Goal: Book appointment/travel/reservation

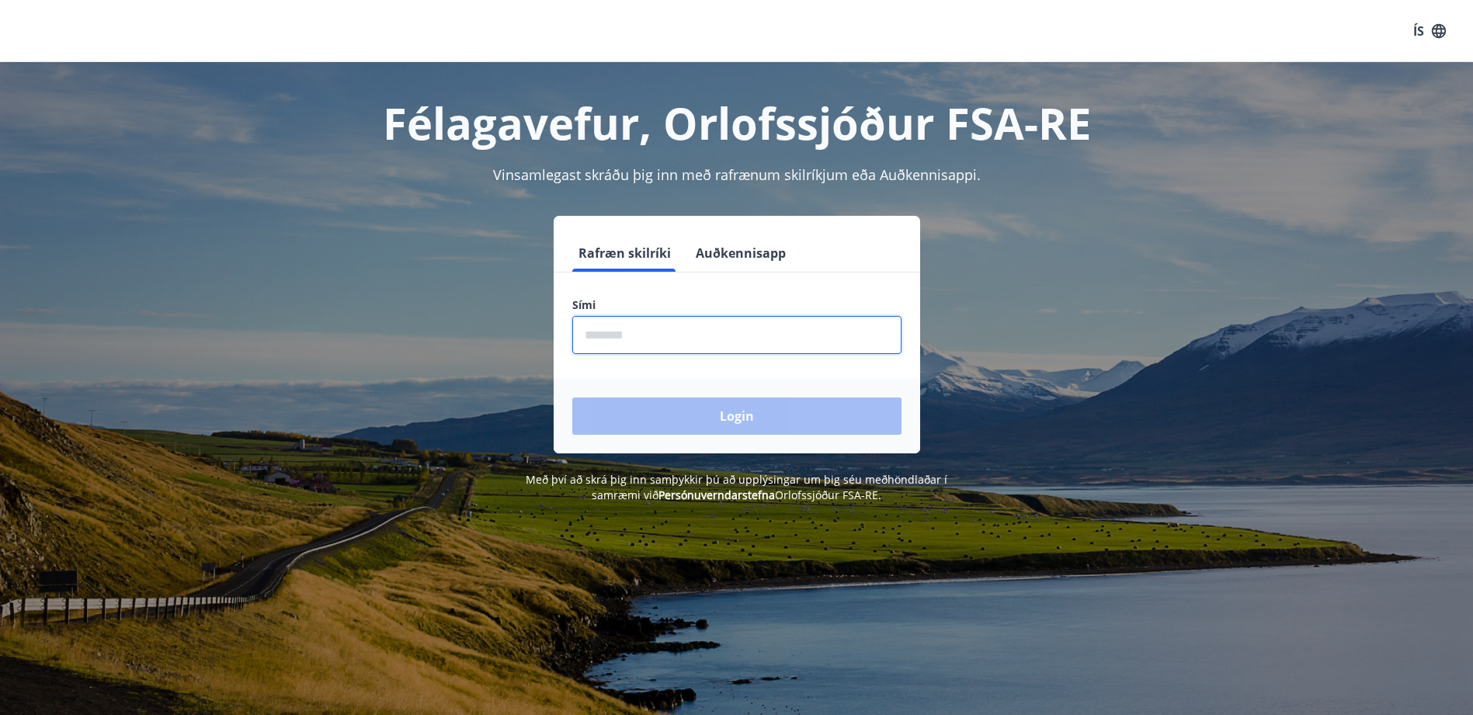
click at [585, 339] on input "phone" at bounding box center [736, 335] width 329 height 38
type input "********"
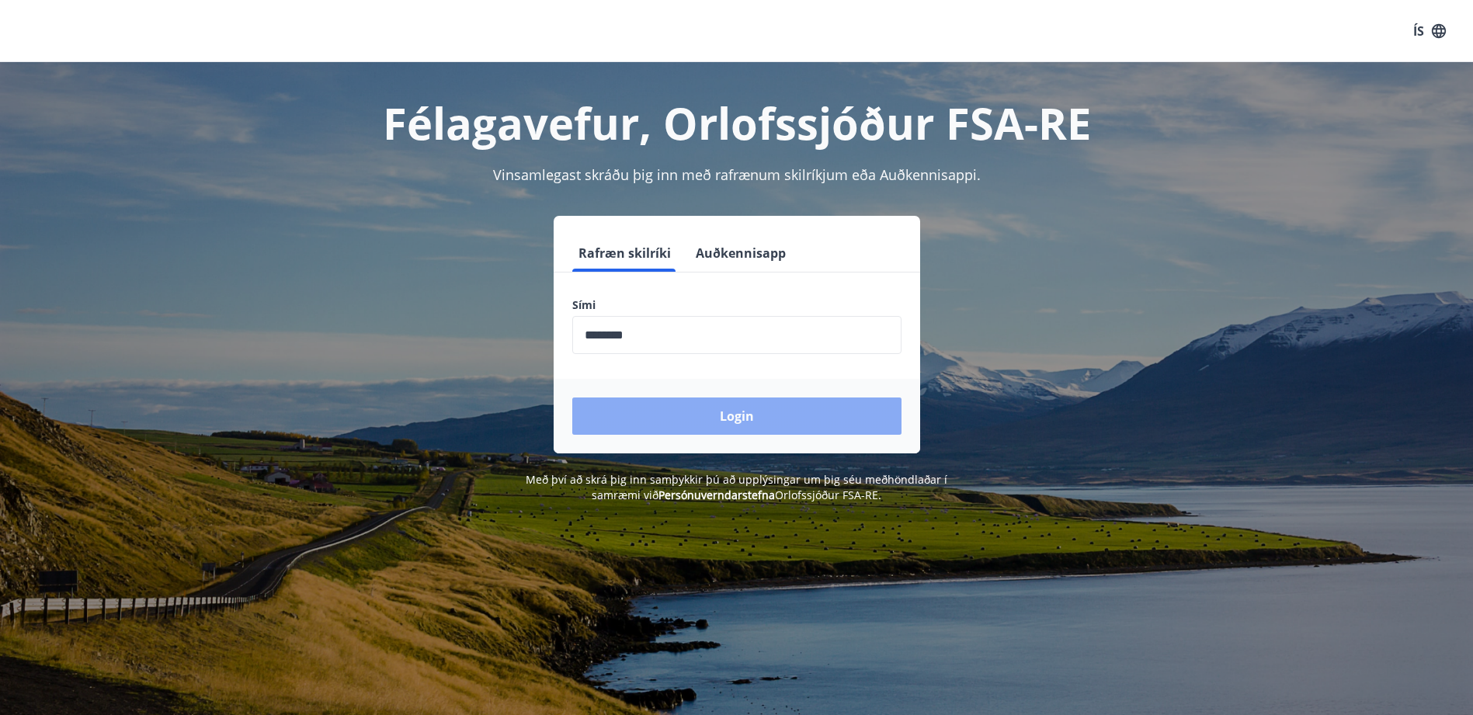
click at [704, 414] on button "Login" at bounding box center [736, 416] width 329 height 37
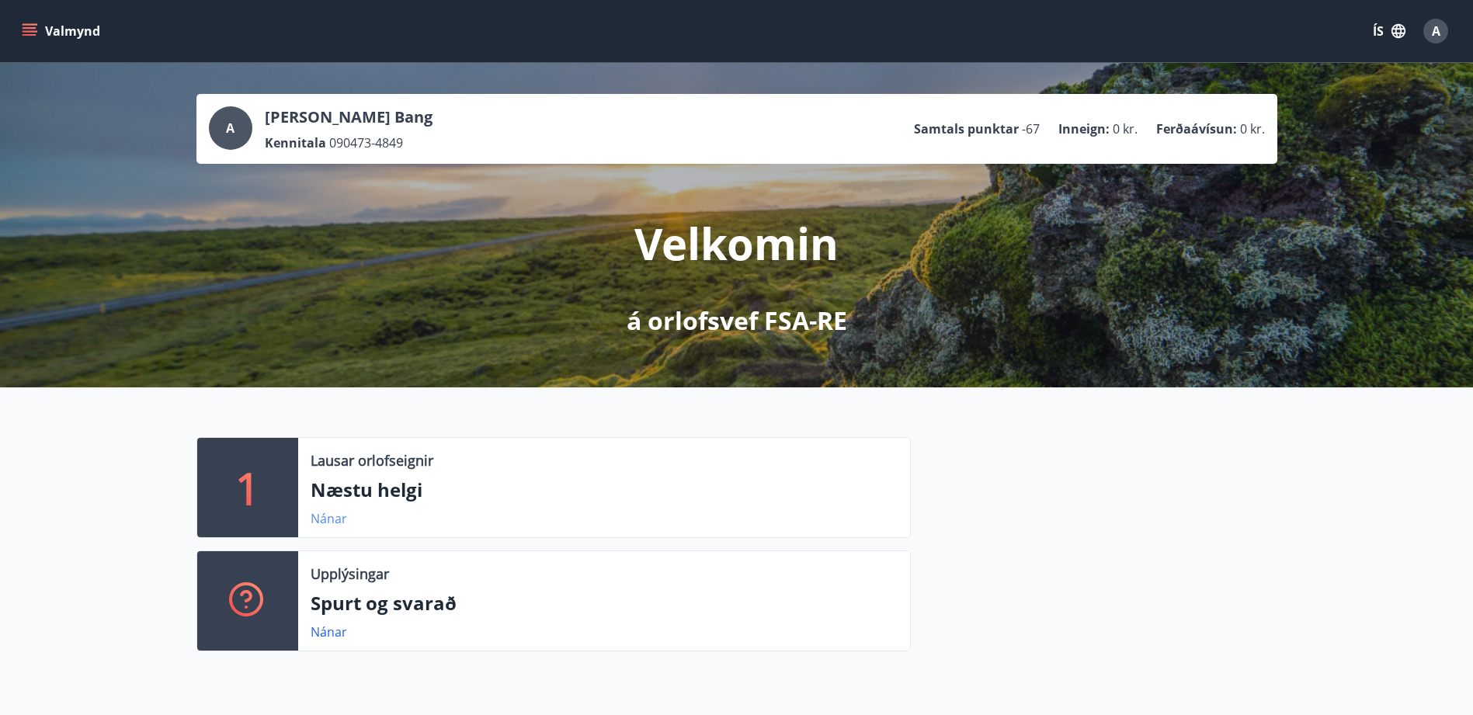
click at [322, 511] on link "Nánar" at bounding box center [329, 518] width 36 height 17
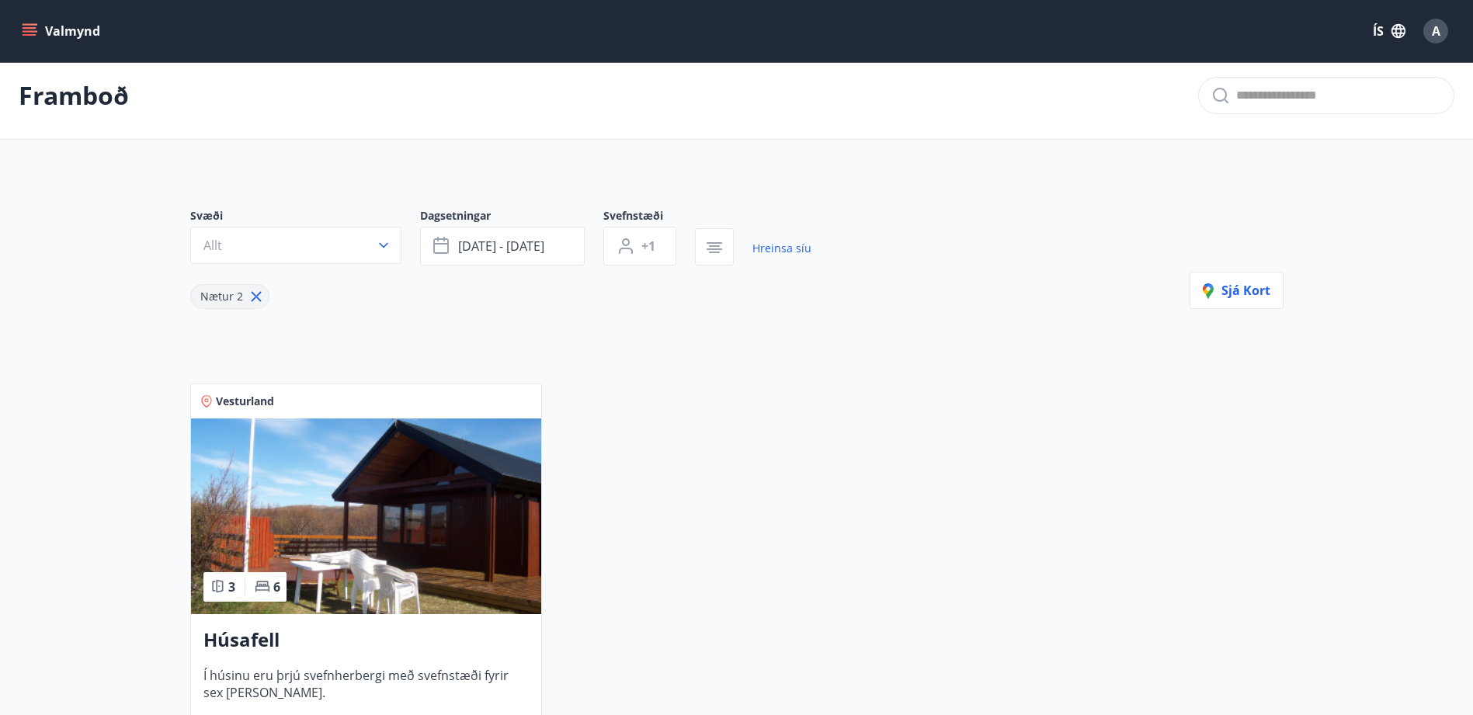
scroll to position [3, 0]
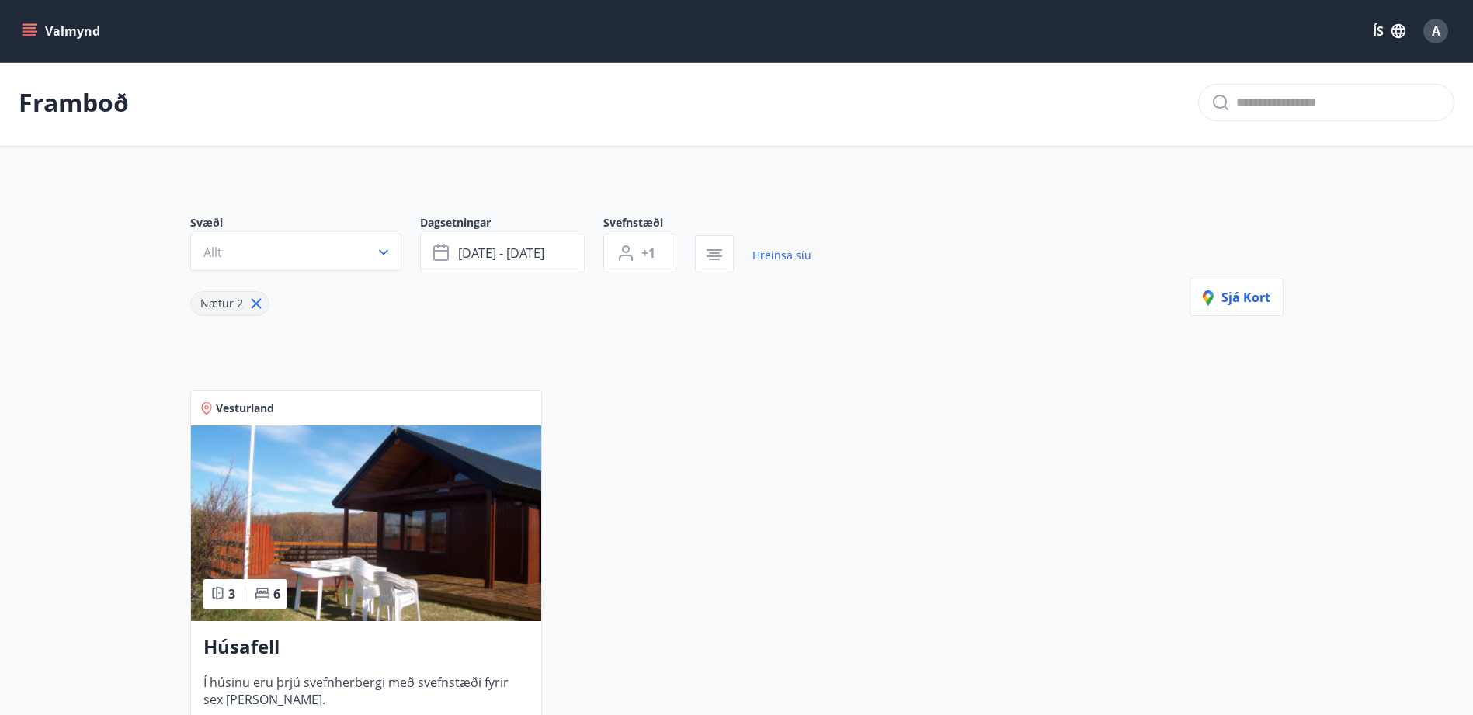
click at [30, 19] on button "Valmynd" at bounding box center [63, 31] width 88 height 28
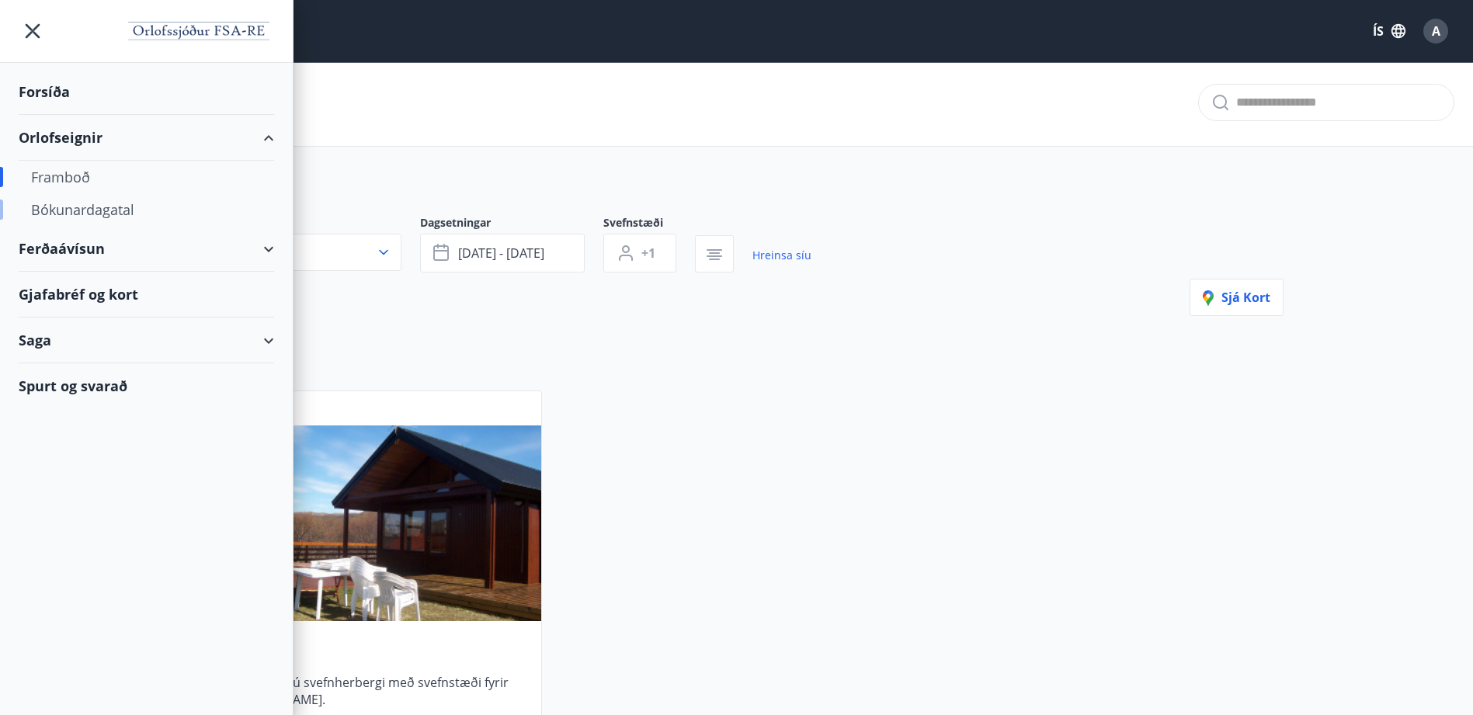
click at [49, 208] on div "Bókunardagatal" at bounding box center [146, 209] width 231 height 33
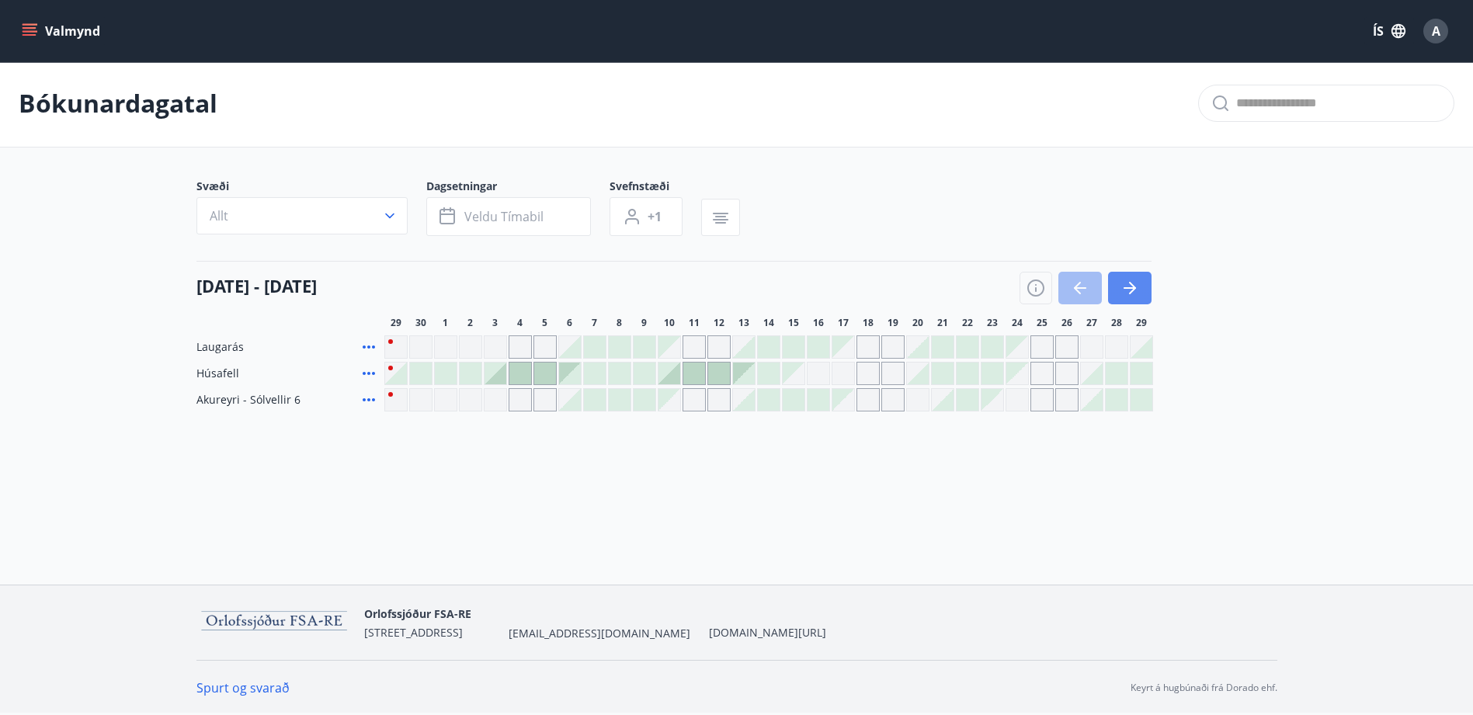
click at [1126, 281] on icon "button" at bounding box center [1129, 288] width 19 height 19
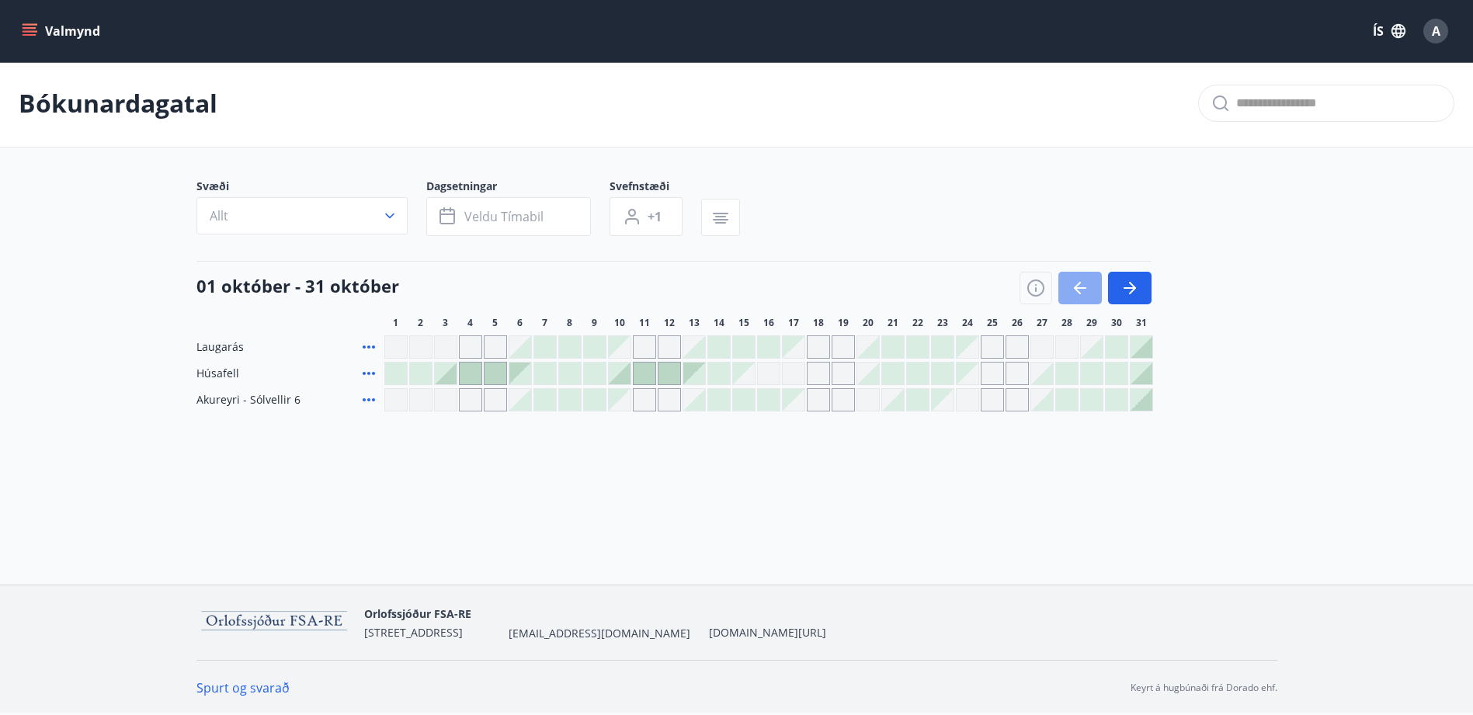
click at [1078, 294] on icon "button" at bounding box center [1080, 288] width 19 height 19
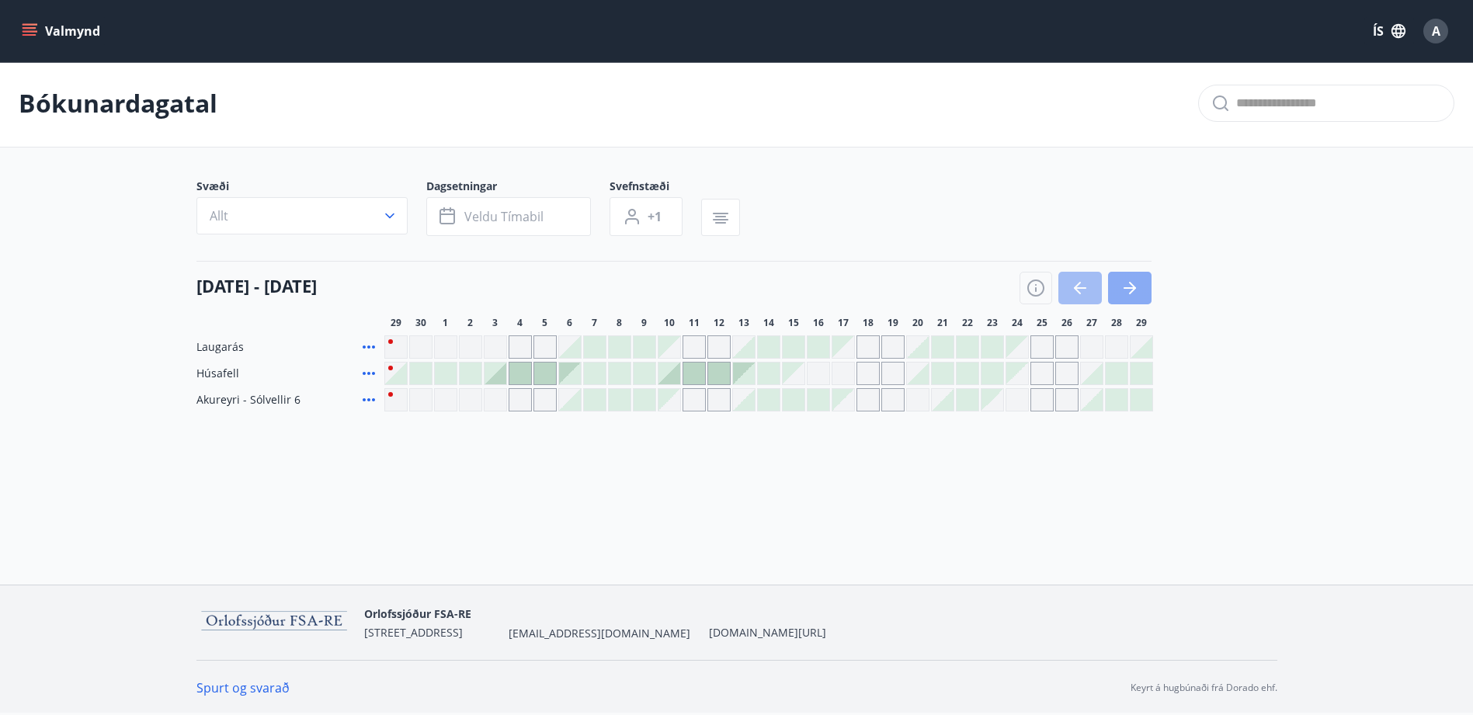
click at [1127, 289] on icon "button" at bounding box center [1130, 288] width 12 height 2
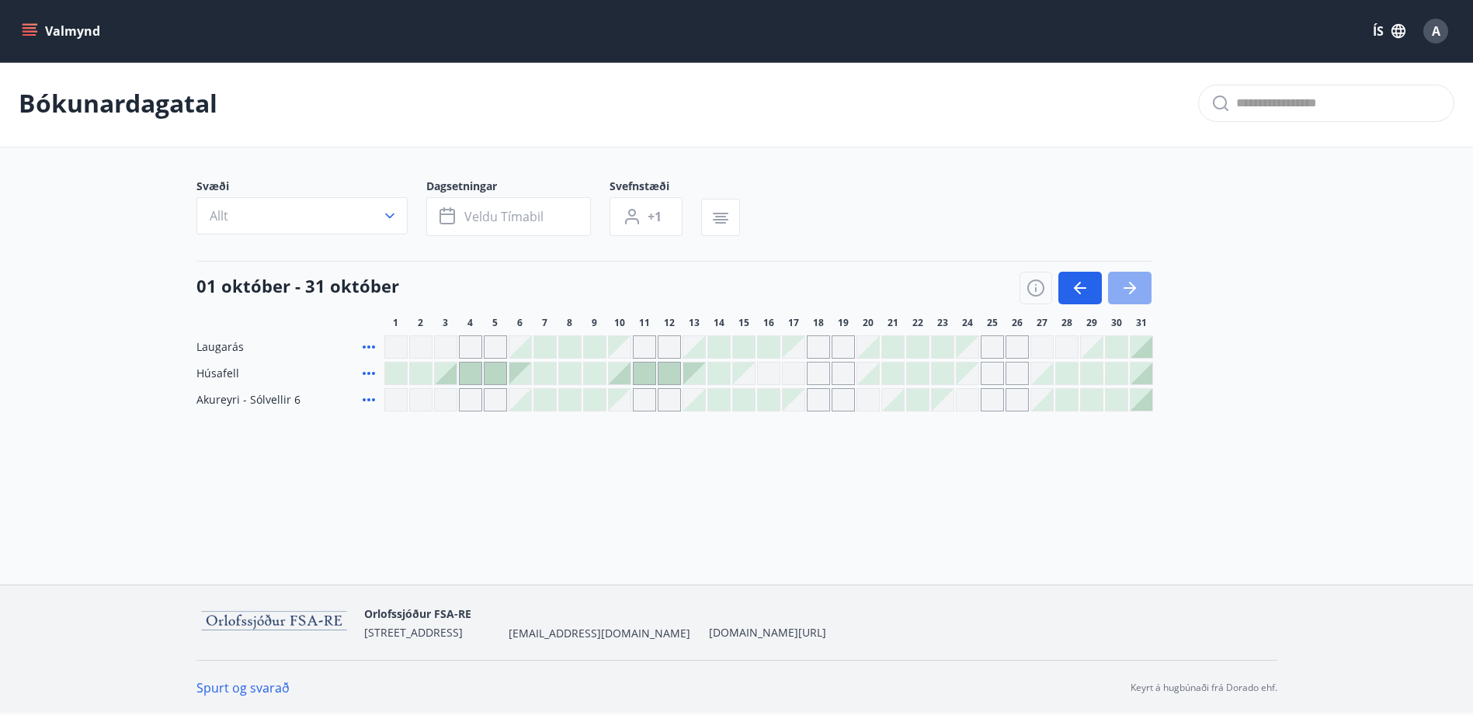
click at [1124, 289] on icon "button" at bounding box center [1129, 288] width 19 height 19
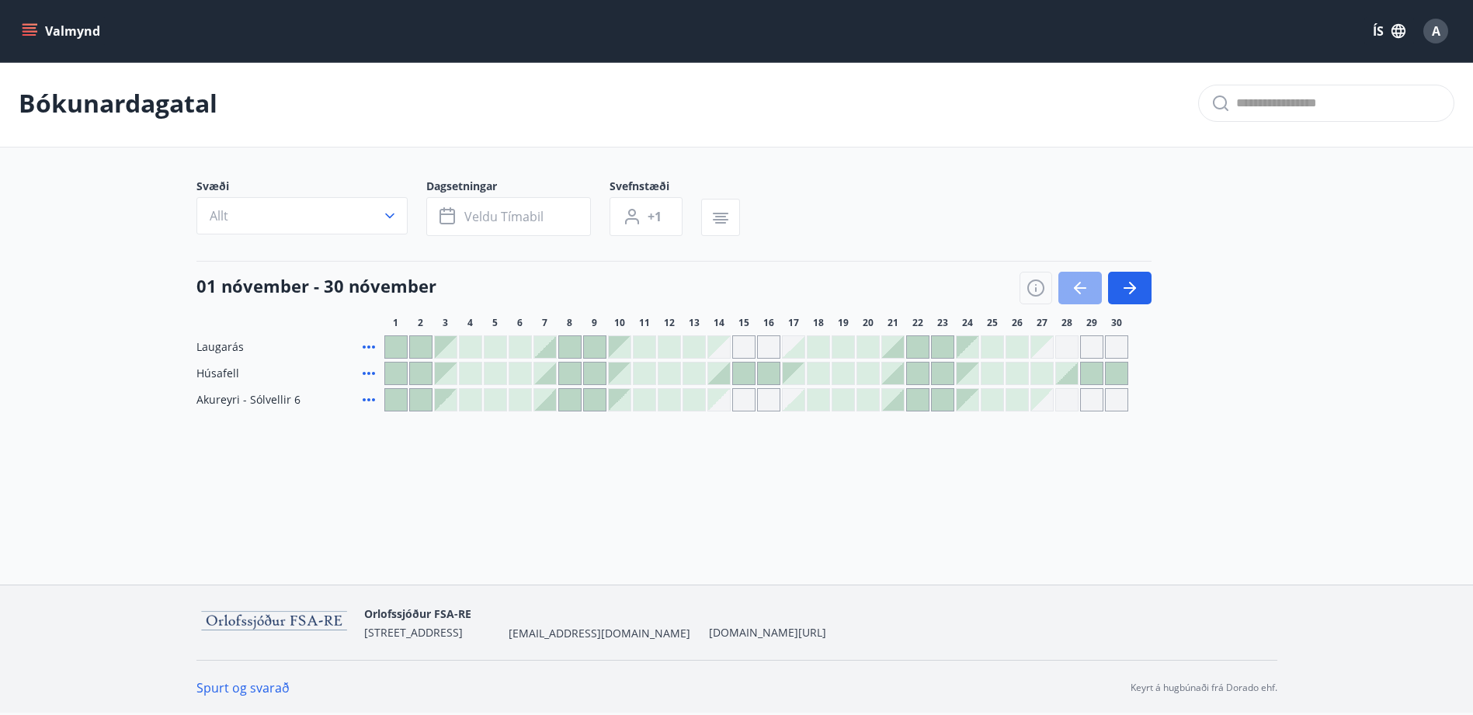
click at [1068, 284] on button "button" at bounding box center [1079, 288] width 43 height 33
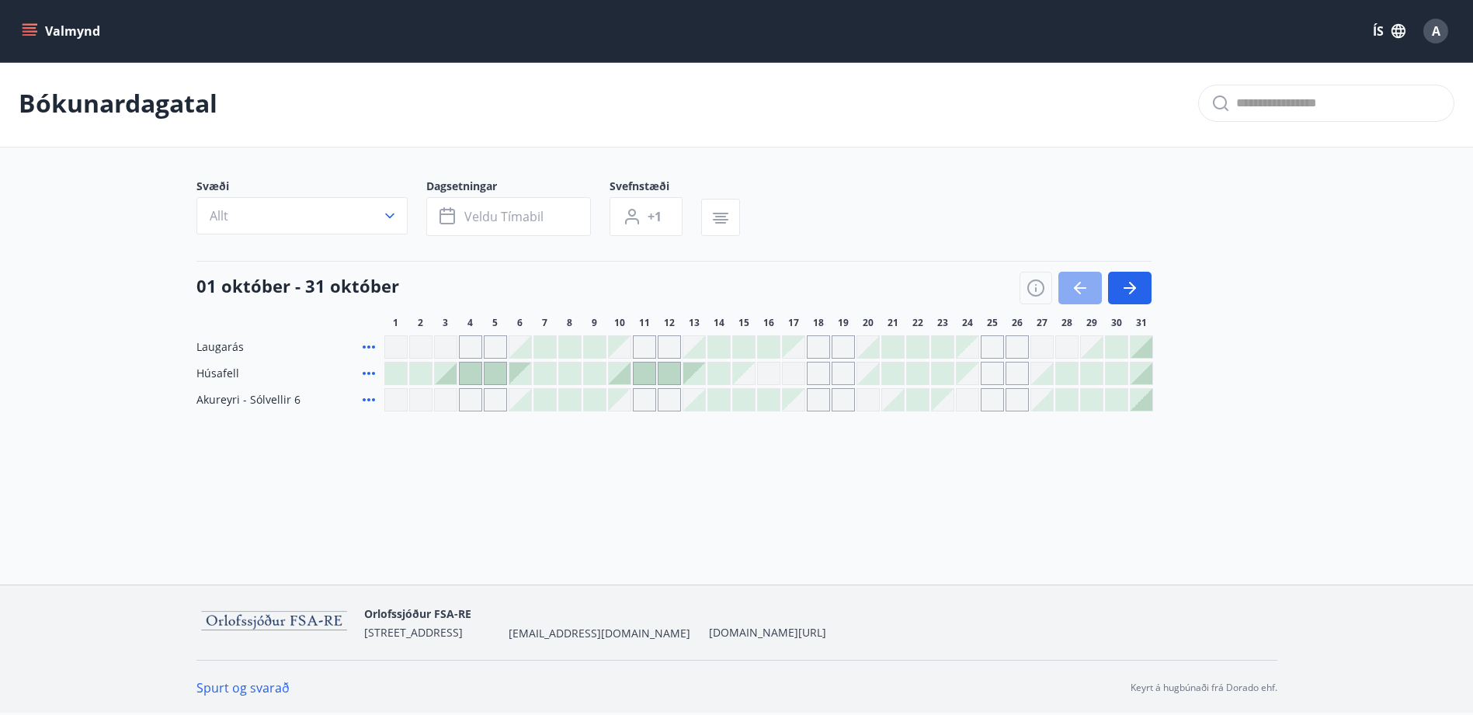
click at [1068, 286] on button "button" at bounding box center [1079, 288] width 43 height 33
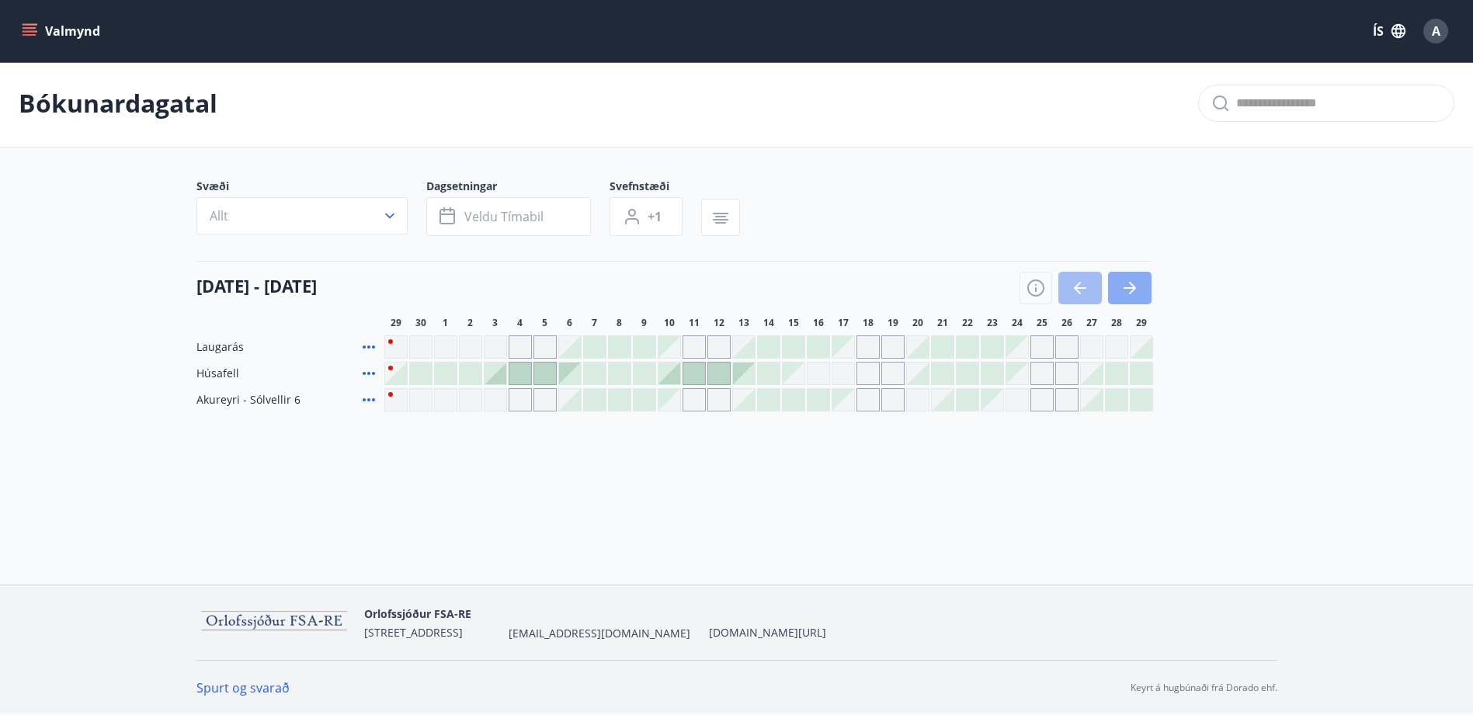
click at [1138, 284] on icon "button" at bounding box center [1129, 288] width 19 height 19
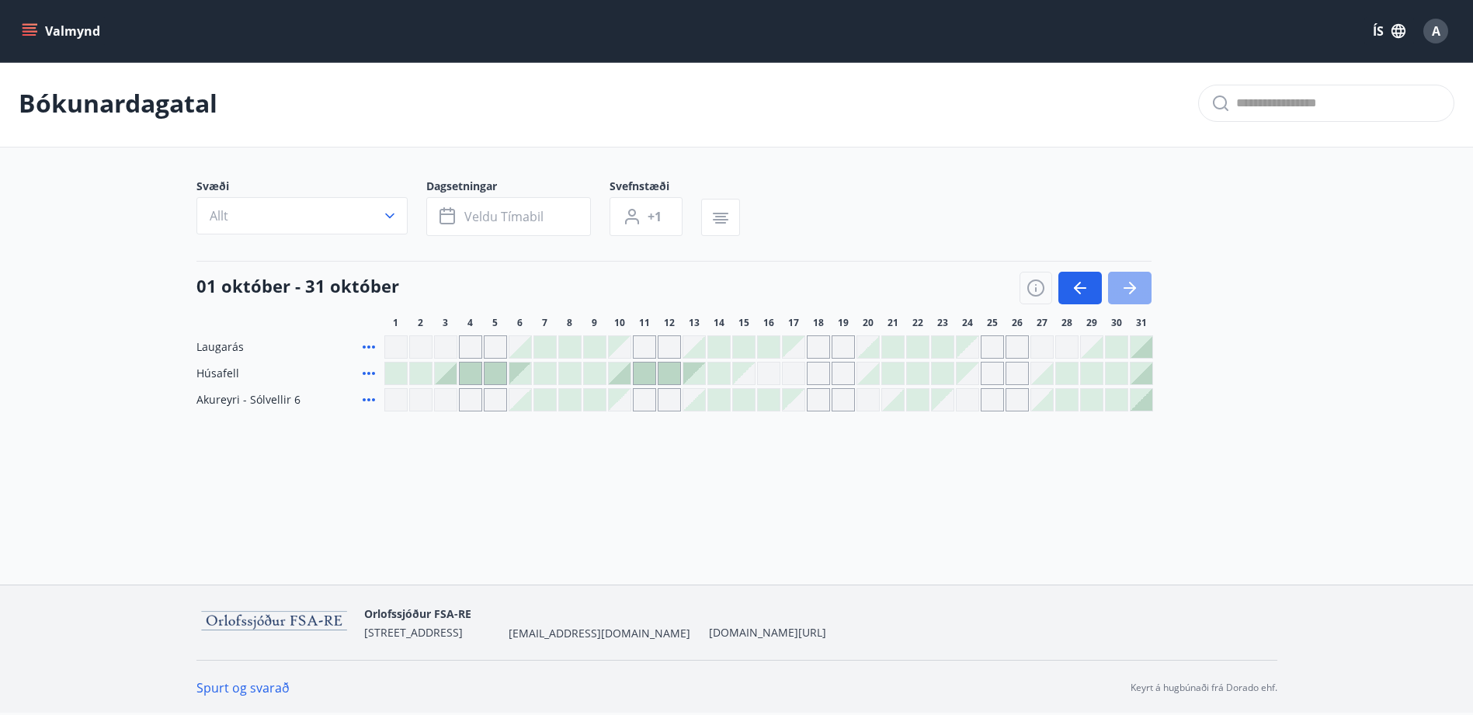
click at [1128, 287] on icon "button" at bounding box center [1130, 288] width 12 height 2
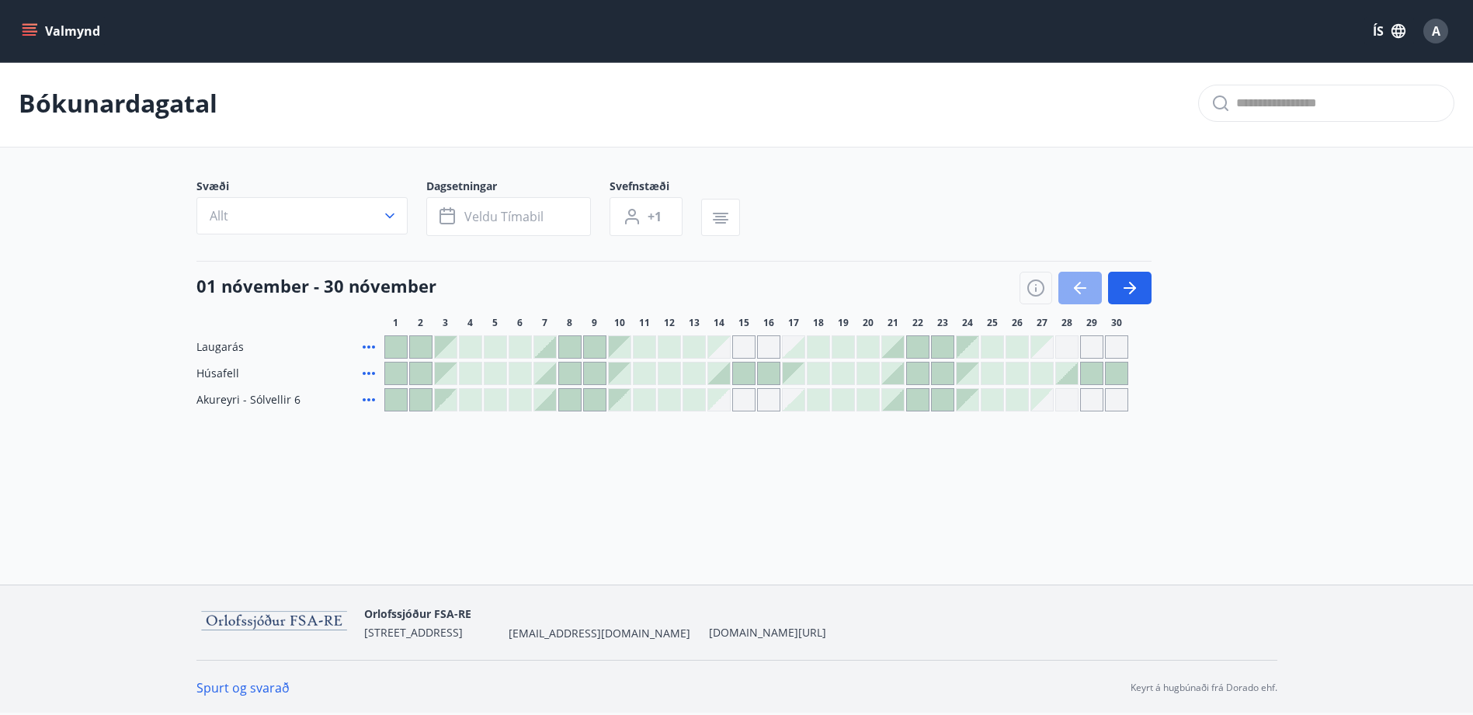
click at [1081, 286] on icon "button" at bounding box center [1080, 288] width 19 height 19
